Goal: Task Accomplishment & Management: Use online tool/utility

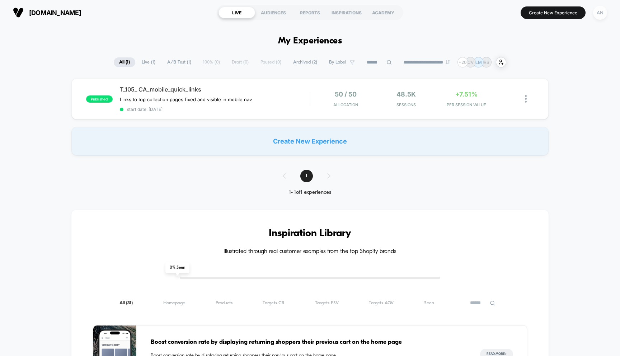
click at [596, 10] on div "AN" at bounding box center [600, 13] width 14 height 14
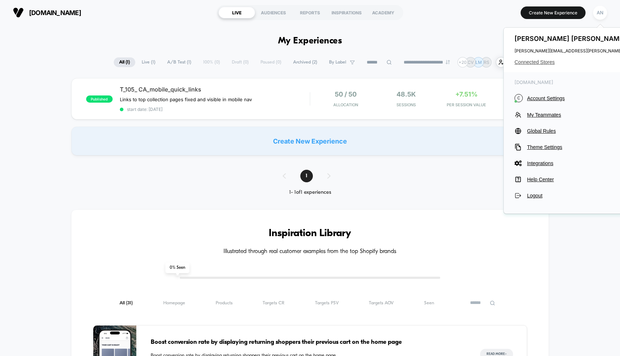
click at [546, 63] on span "Connected Stores" at bounding box center [585, 62] width 142 height 6
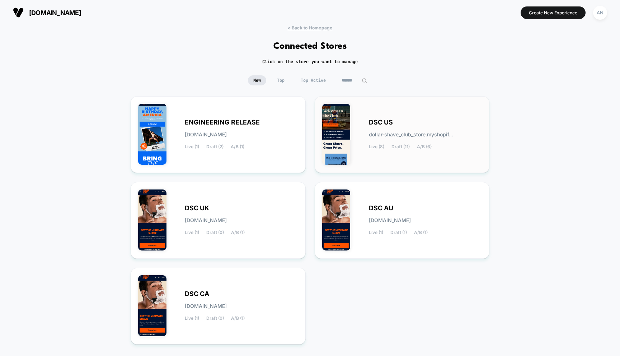
click at [387, 123] on span "DSC US" at bounding box center [381, 122] width 24 height 5
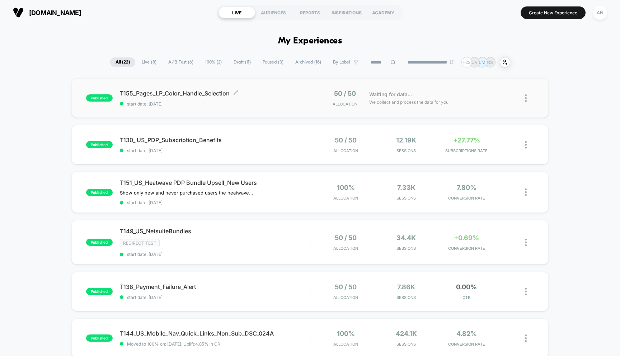
click at [195, 93] on span "T155_Pages_LP_Color_Handle_Selection Click to edit experience details" at bounding box center [215, 93] width 190 height 7
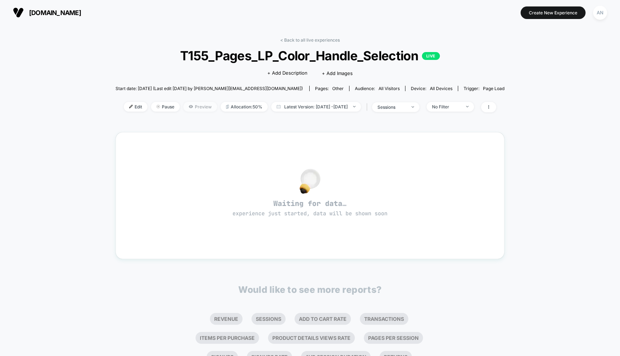
click at [183, 105] on span "Preview" at bounding box center [200, 107] width 34 height 10
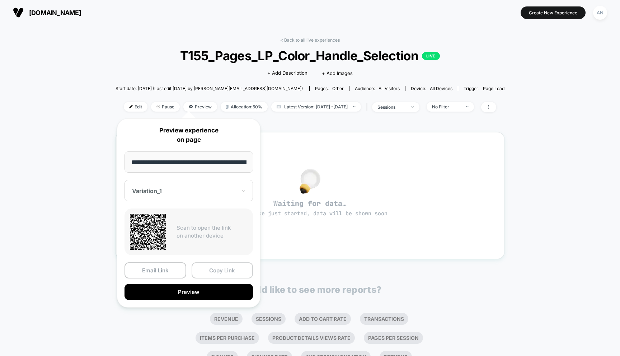
click at [209, 268] on button "Copy Link" at bounding box center [223, 270] width 62 height 16
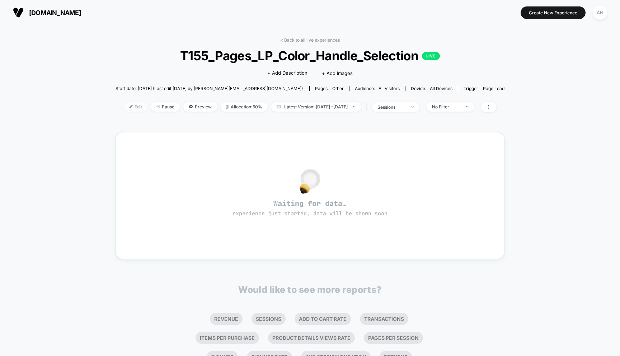
click at [124, 108] on span "Edit" at bounding box center [136, 107] width 24 height 10
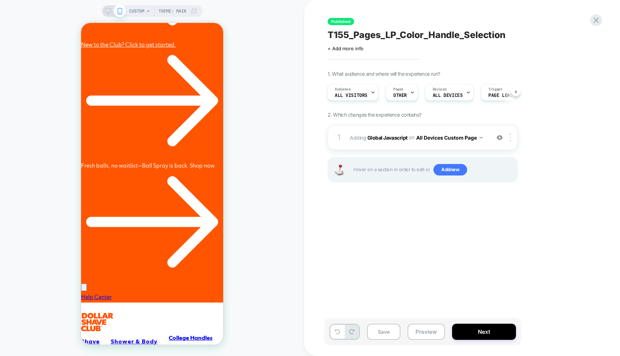
scroll to position [23, 0]
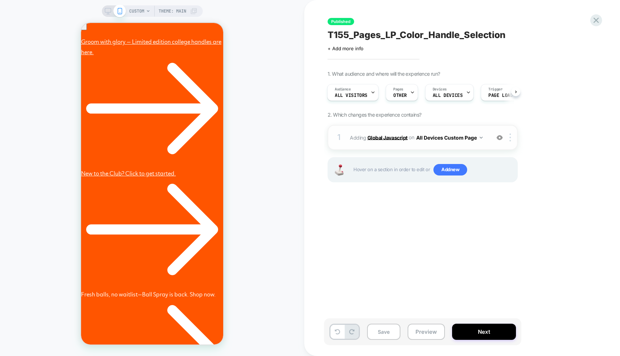
click at [391, 137] on b "Global Javascript" at bounding box center [387, 137] width 40 height 6
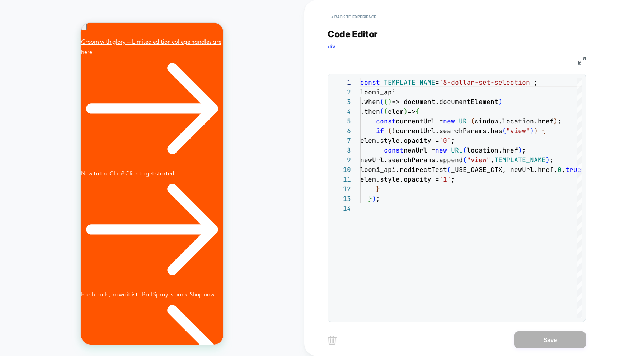
scroll to position [0, 222]
